Goal: Task Accomplishment & Management: Complete application form

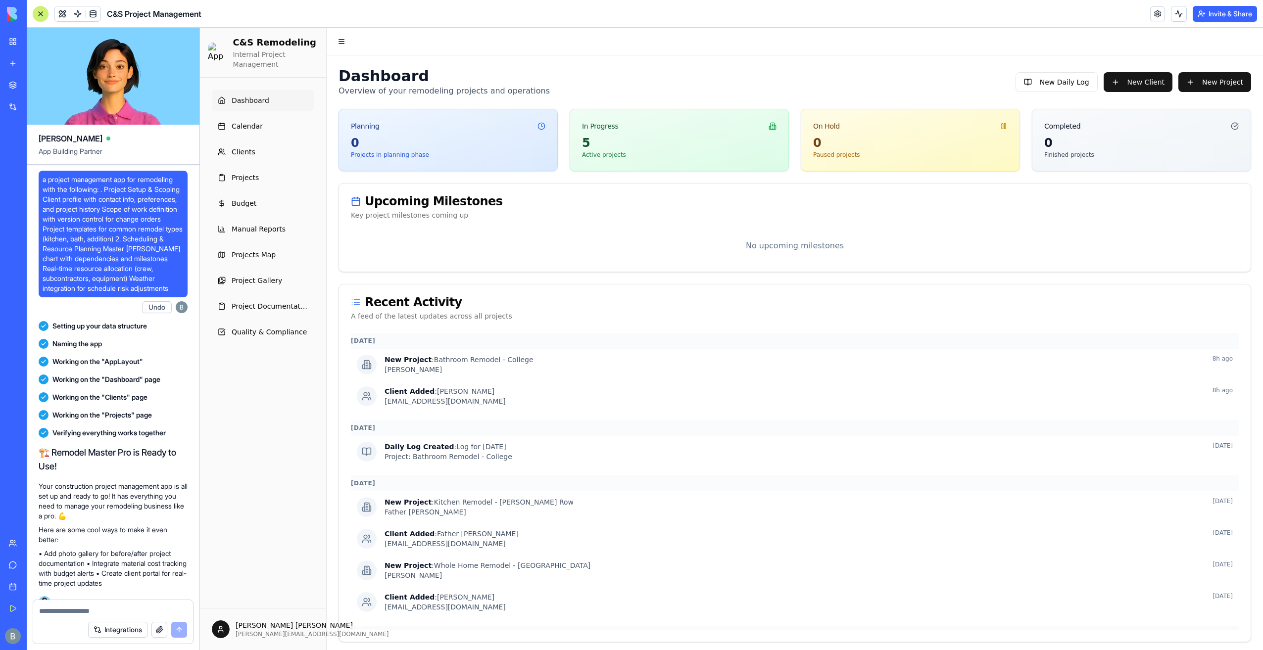
scroll to position [112405, 0]
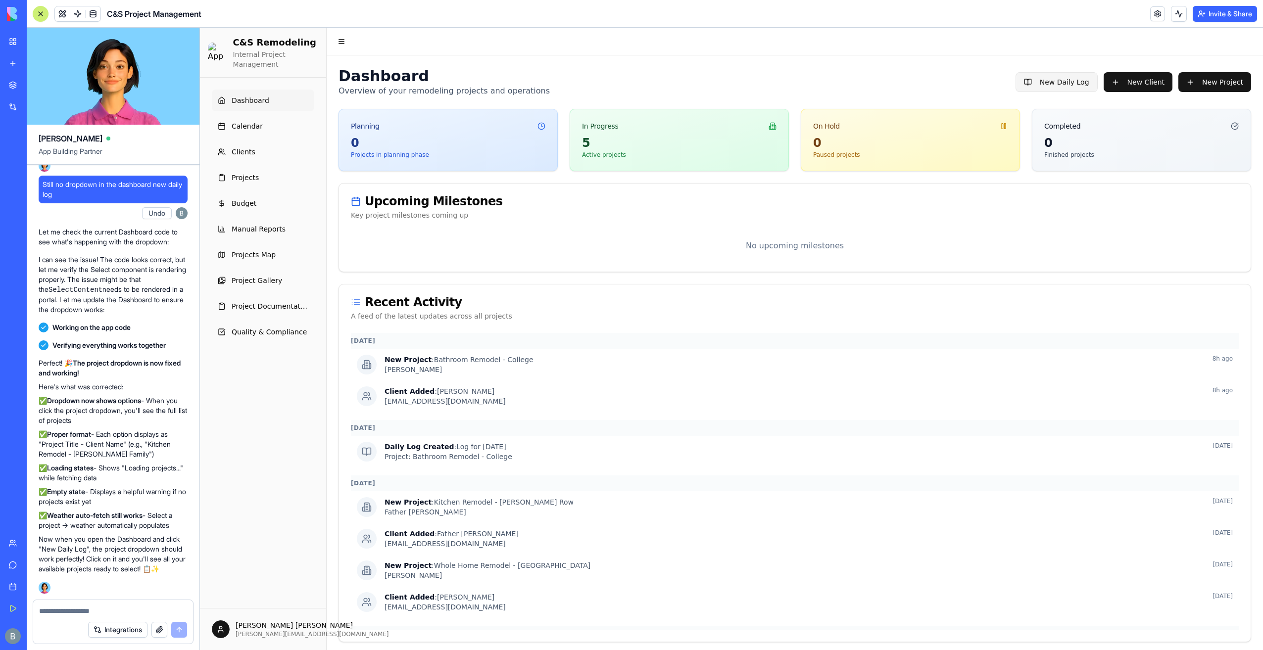
click at [1084, 76] on button "New Daily Log" at bounding box center [1057, 82] width 82 height 20
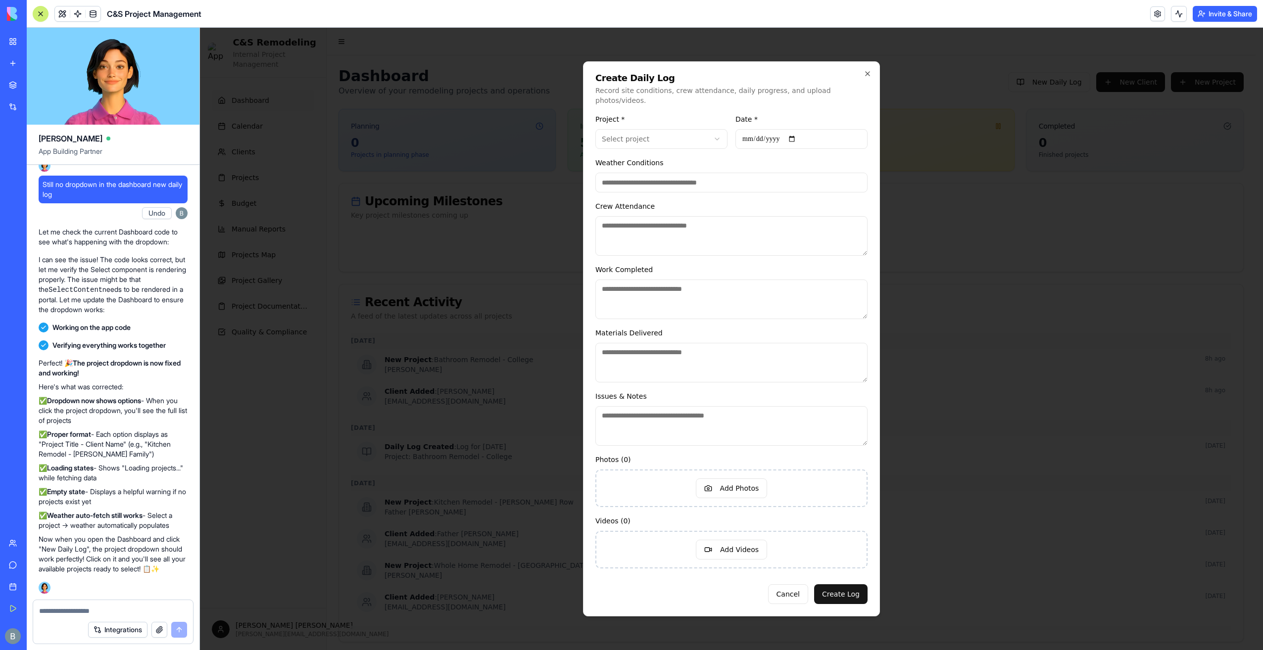
click at [740, 173] on input "Weather Conditions" at bounding box center [731, 183] width 272 height 20
click at [723, 143] on body "C&S Remodeling Internal Project Management Dashboard Calendar Clients Projects …" at bounding box center [728, 409] width 1056 height 763
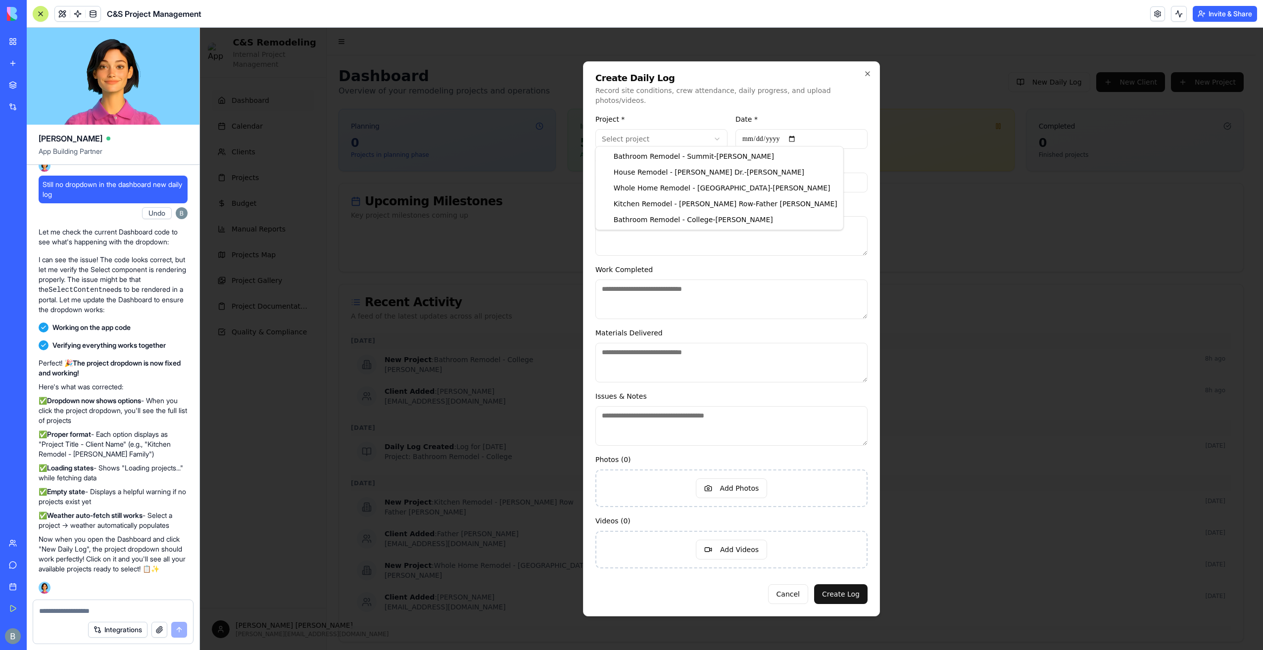
type input "**********"
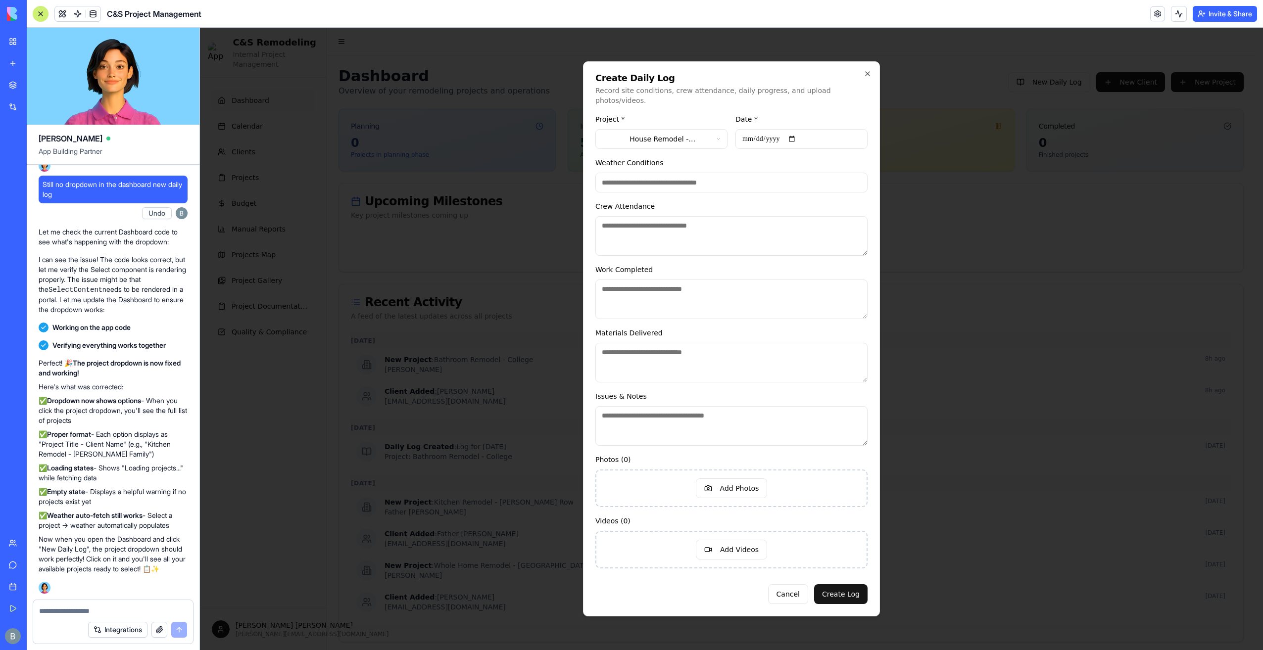
click at [713, 177] on input "Weather Conditions" at bounding box center [731, 183] width 272 height 20
click at [684, 132] on body "C&S Remodeling Internal Project Management Dashboard Calendar Clients Projects …" at bounding box center [728, 409] width 1056 height 763
click at [684, 97] on body "C&S Remodeling Internal Project Management Dashboard Calendar Clients Projects …" at bounding box center [728, 409] width 1056 height 763
click at [691, 178] on input "Weather Conditions" at bounding box center [731, 183] width 272 height 20
click at [691, 157] on div "Weather Conditions" at bounding box center [731, 175] width 272 height 36
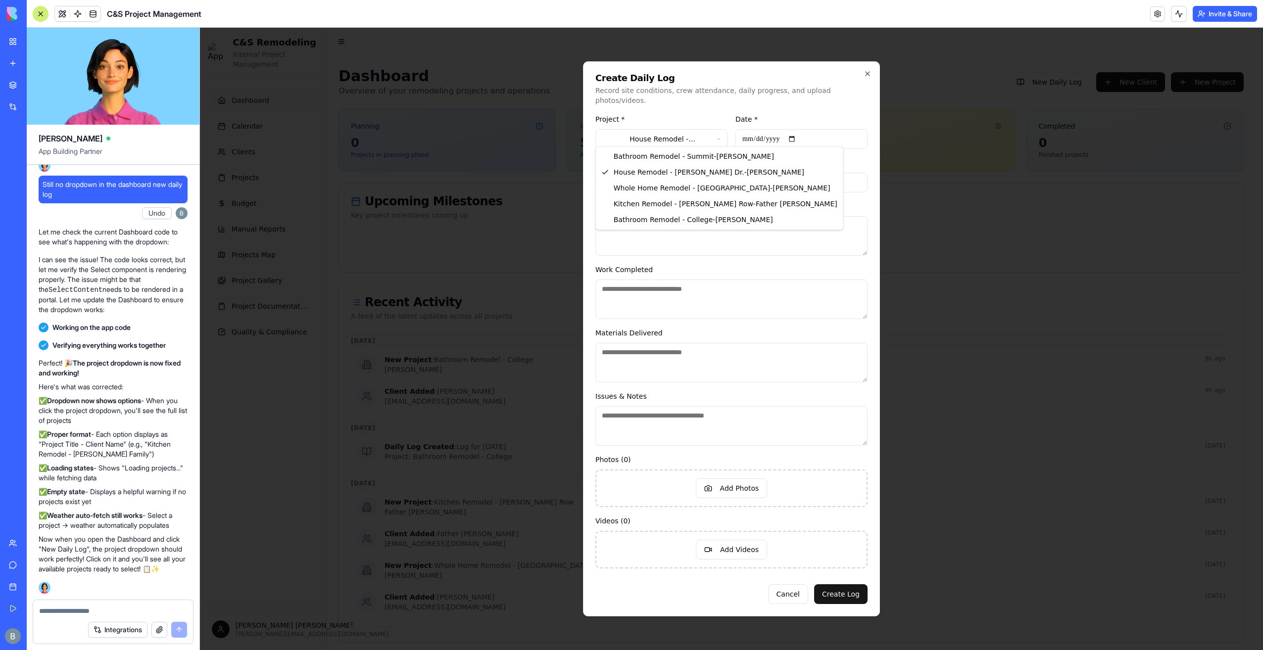
click at [687, 140] on body "C&S Remodeling Internal Project Management Dashboard Calendar Clients Projects …" at bounding box center [728, 409] width 1056 height 763
click at [776, 154] on body "C&S Remodeling Internal Project Management Dashboard Calendar Clients Projects …" at bounding box center [728, 409] width 1056 height 763
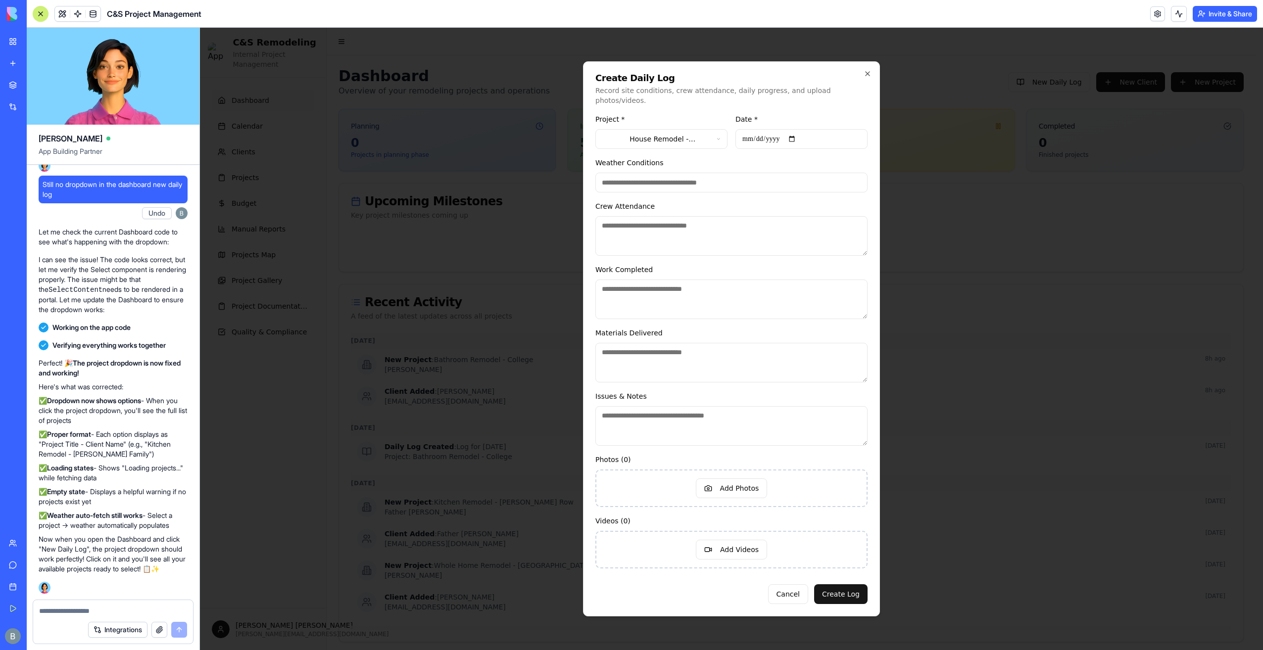
click at [863, 82] on h2 "Create Daily Log" at bounding box center [731, 78] width 272 height 9
click at [869, 78] on icon "button" at bounding box center [868, 74] width 8 height 8
